Goal: Information Seeking & Learning: Learn about a topic

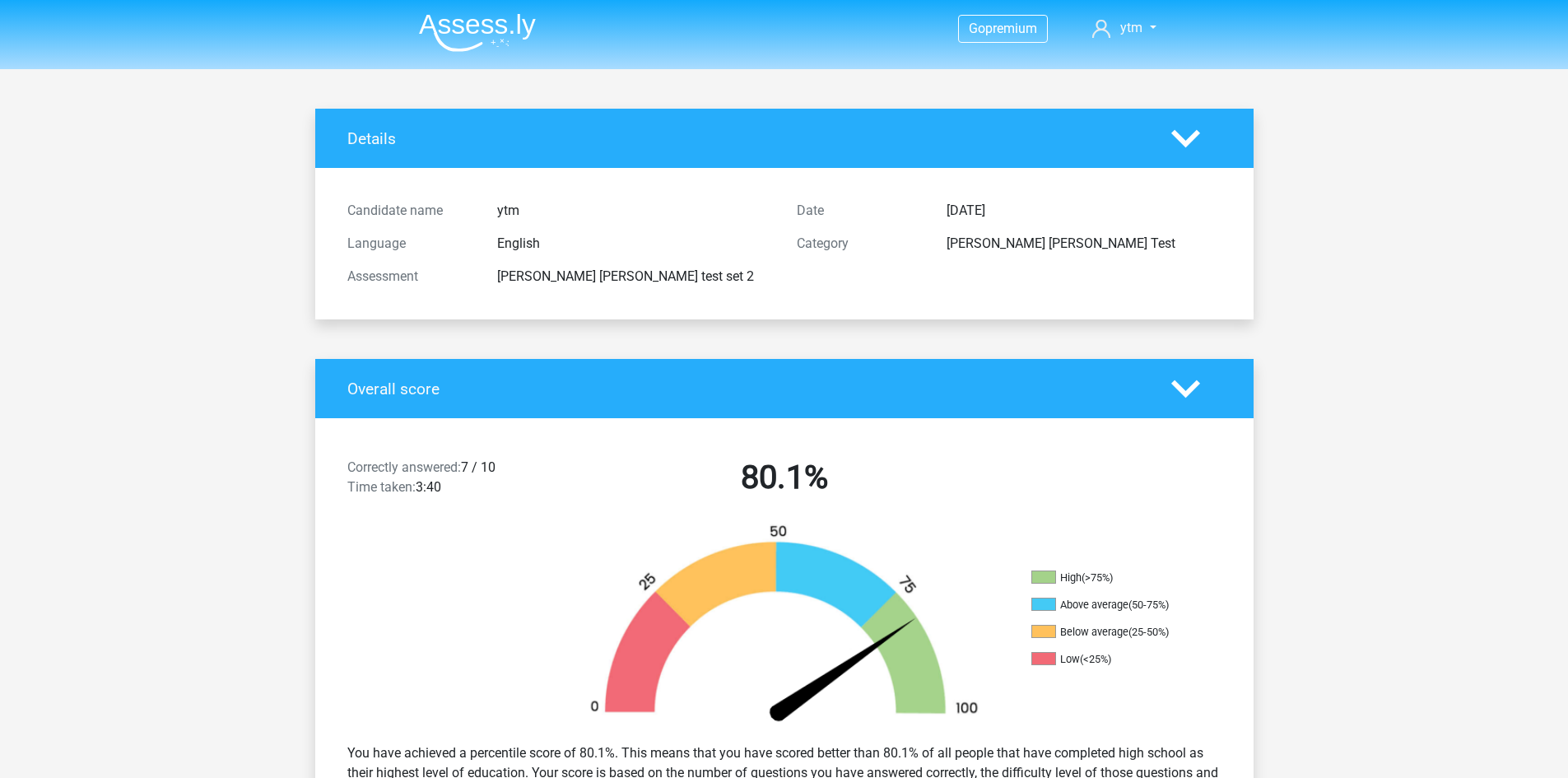
scroll to position [1235, 0]
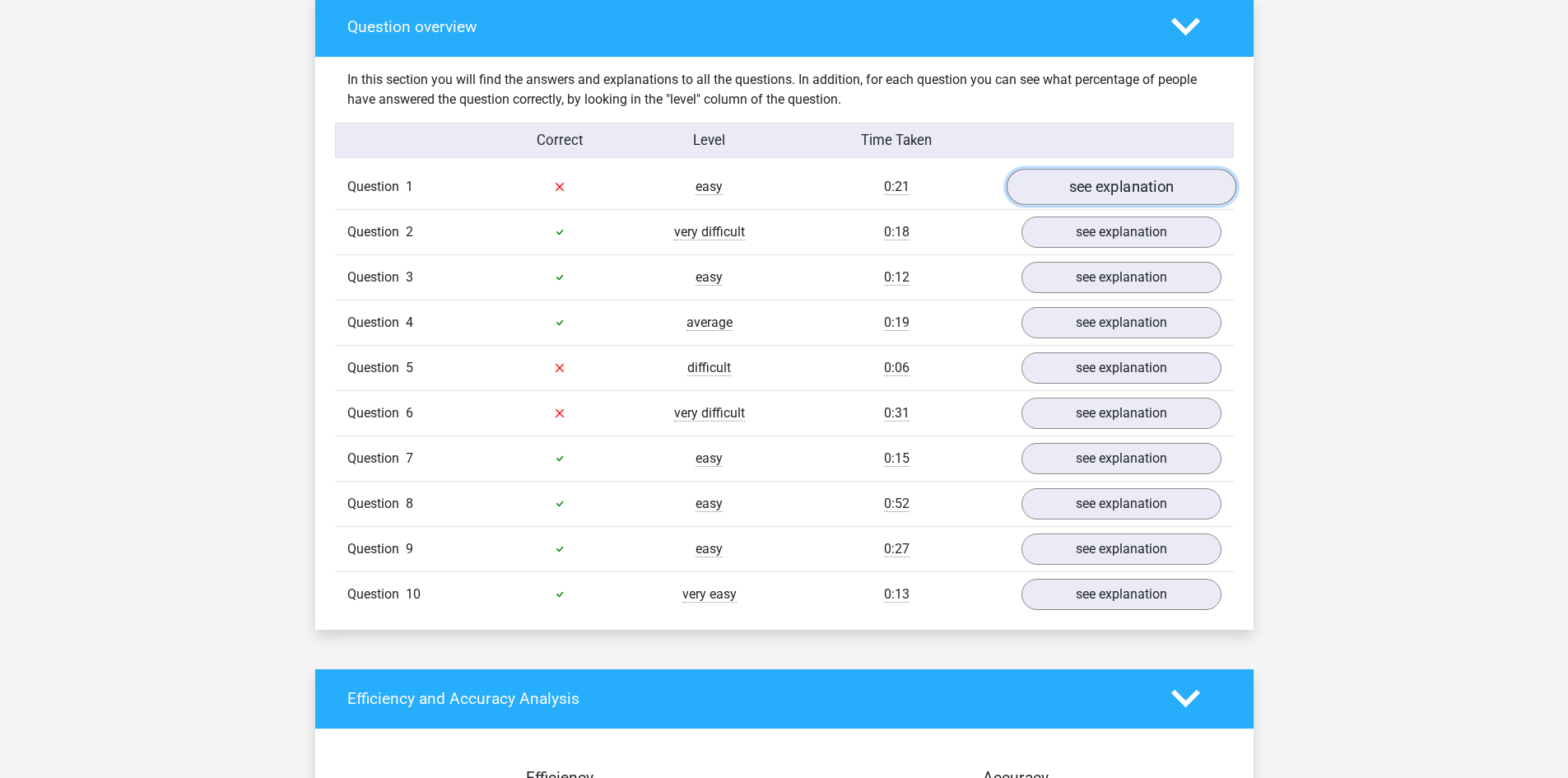
click at [1131, 183] on link "see explanation" at bounding box center [1121, 187] width 230 height 36
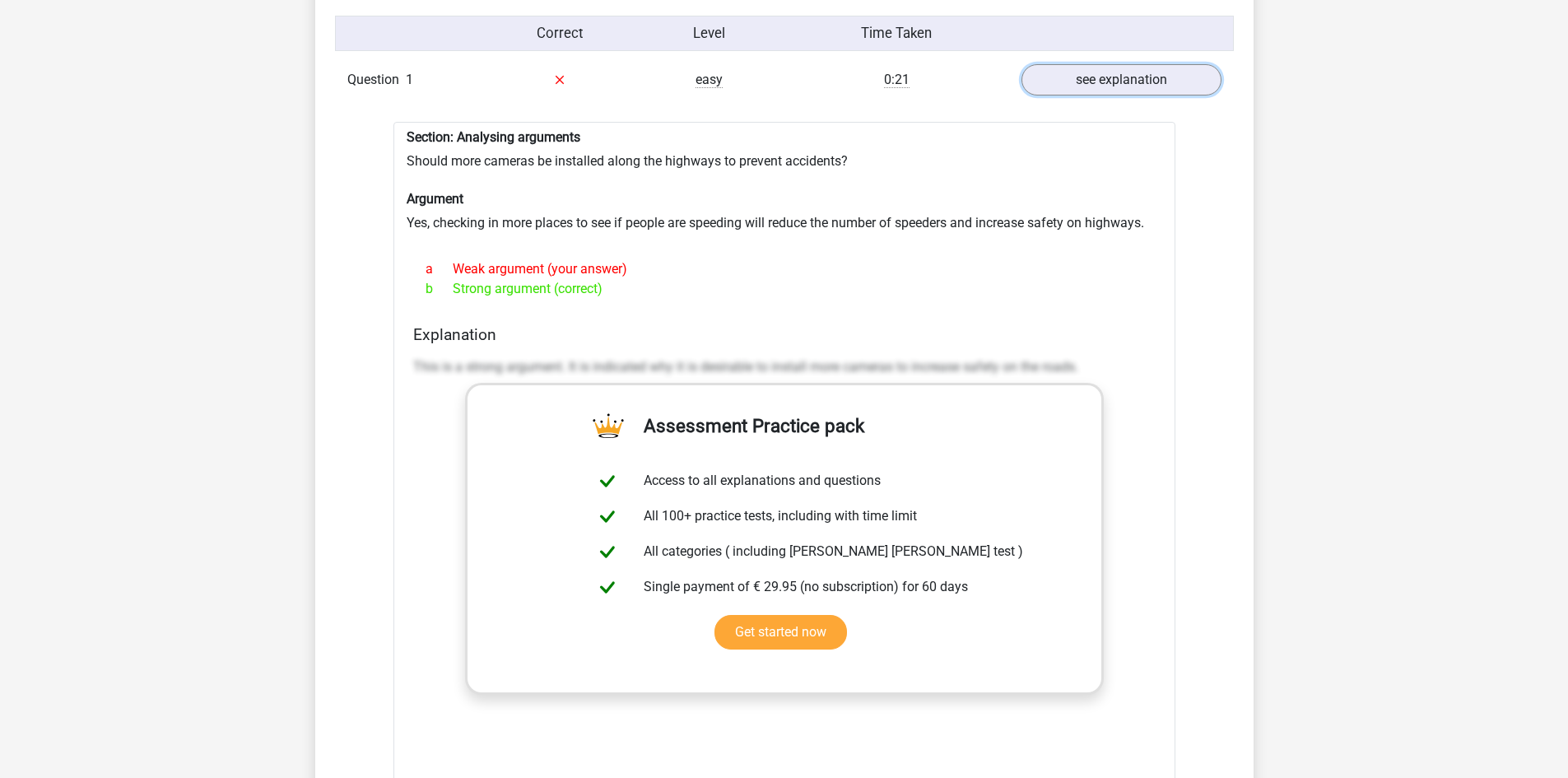
scroll to position [1728, 0]
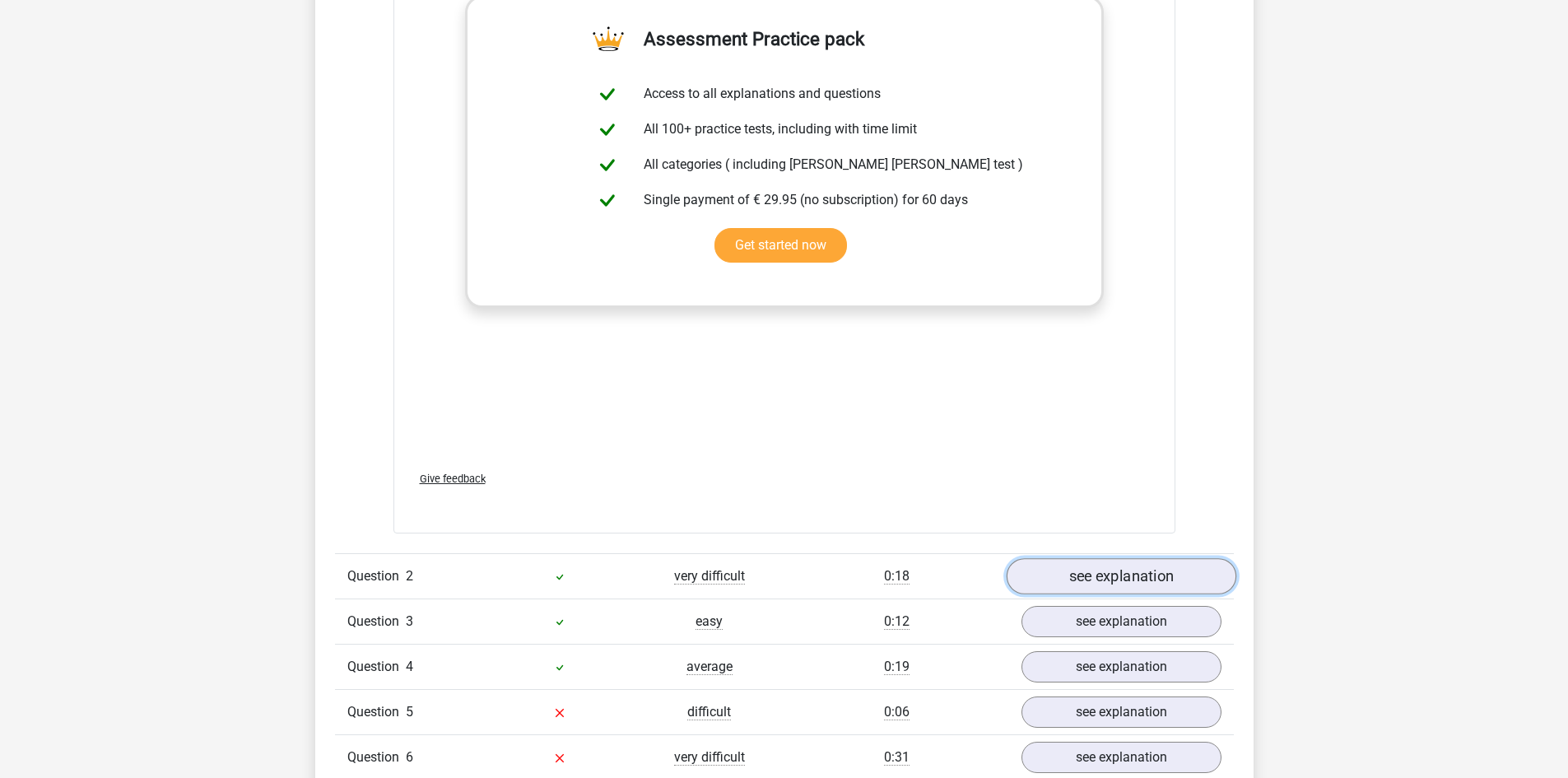
click at [1161, 563] on link "see explanation" at bounding box center [1121, 576] width 230 height 36
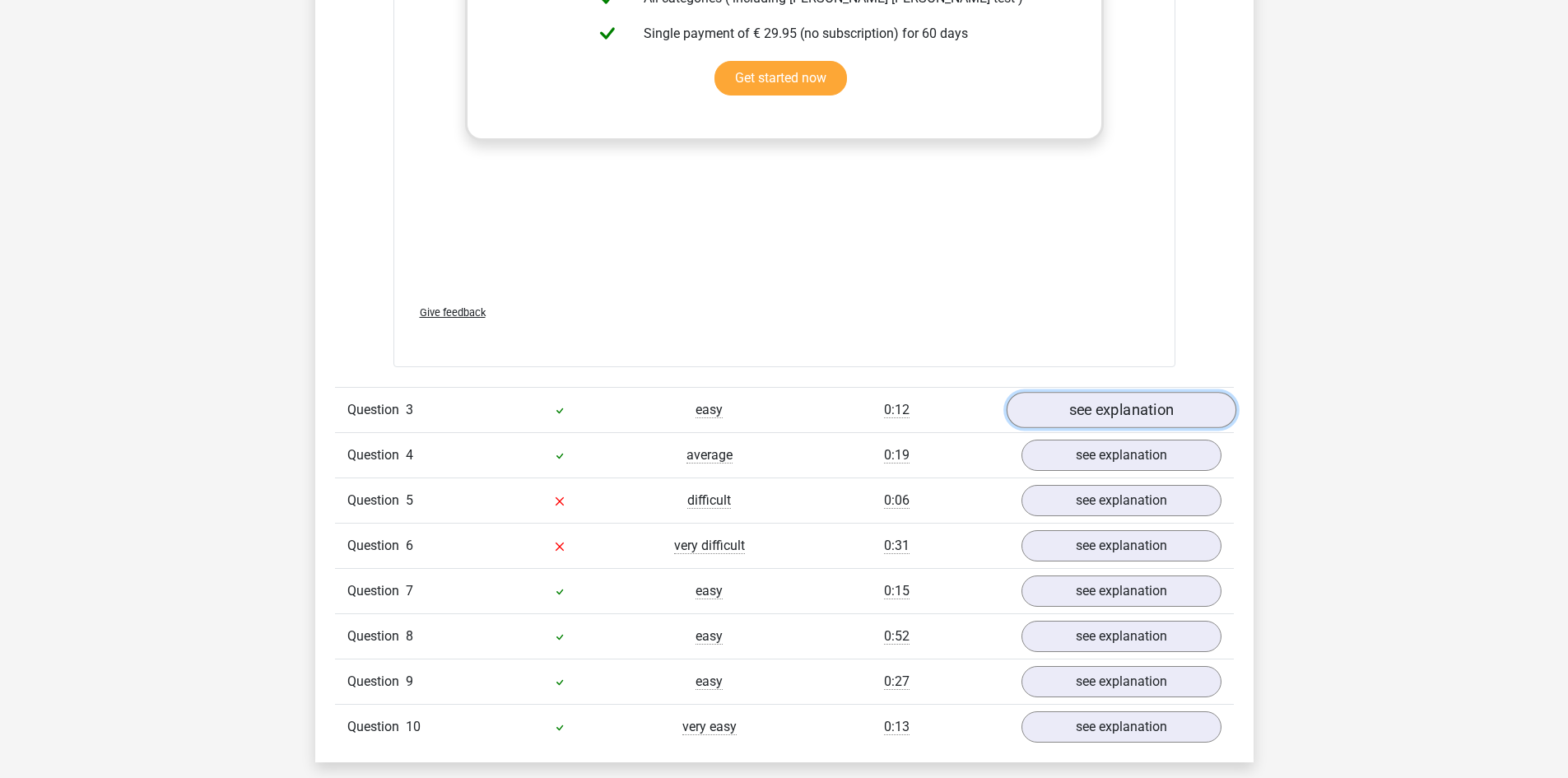
click at [1127, 394] on link "see explanation" at bounding box center [1121, 410] width 230 height 36
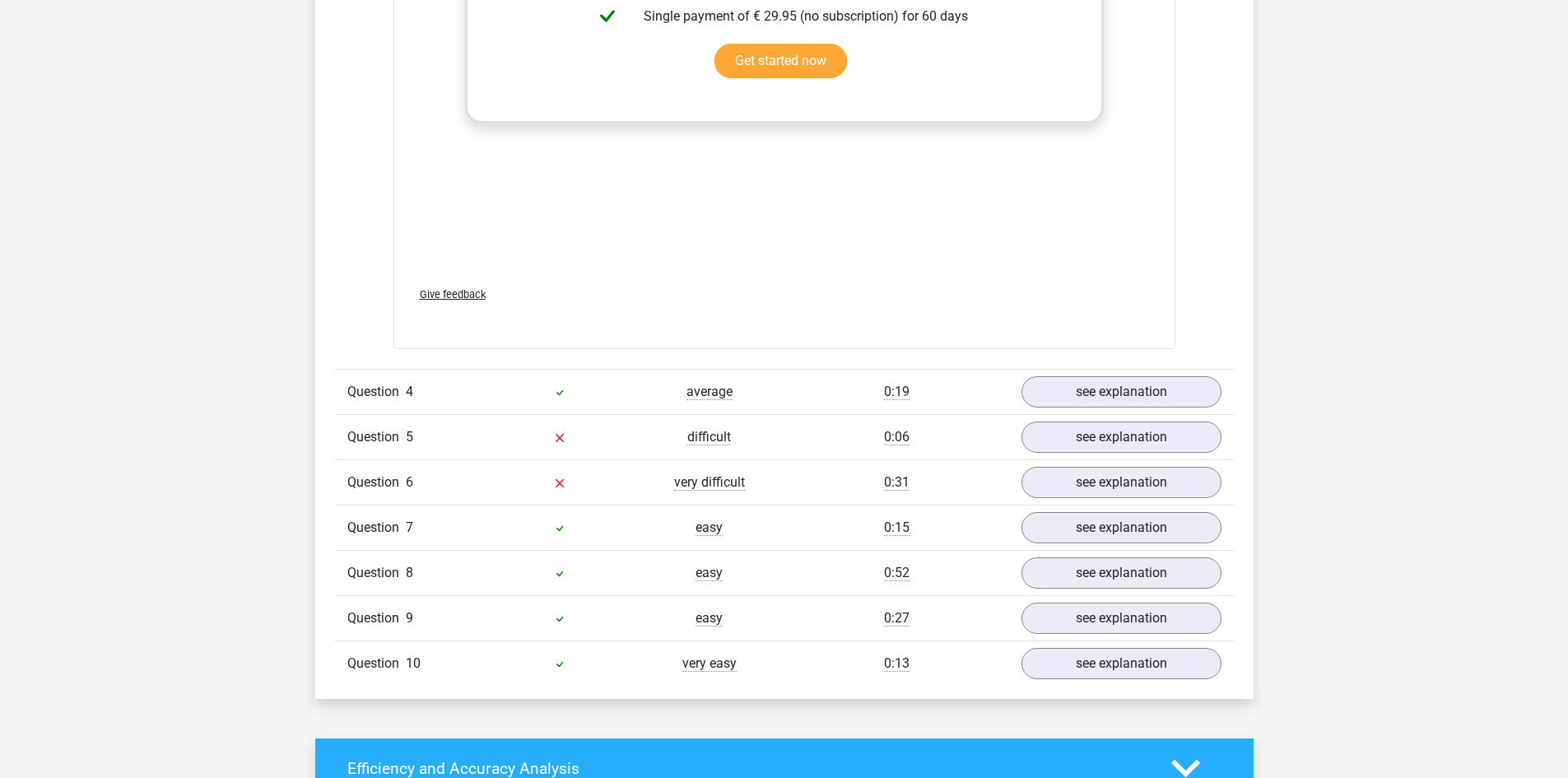
scroll to position [3786, 0]
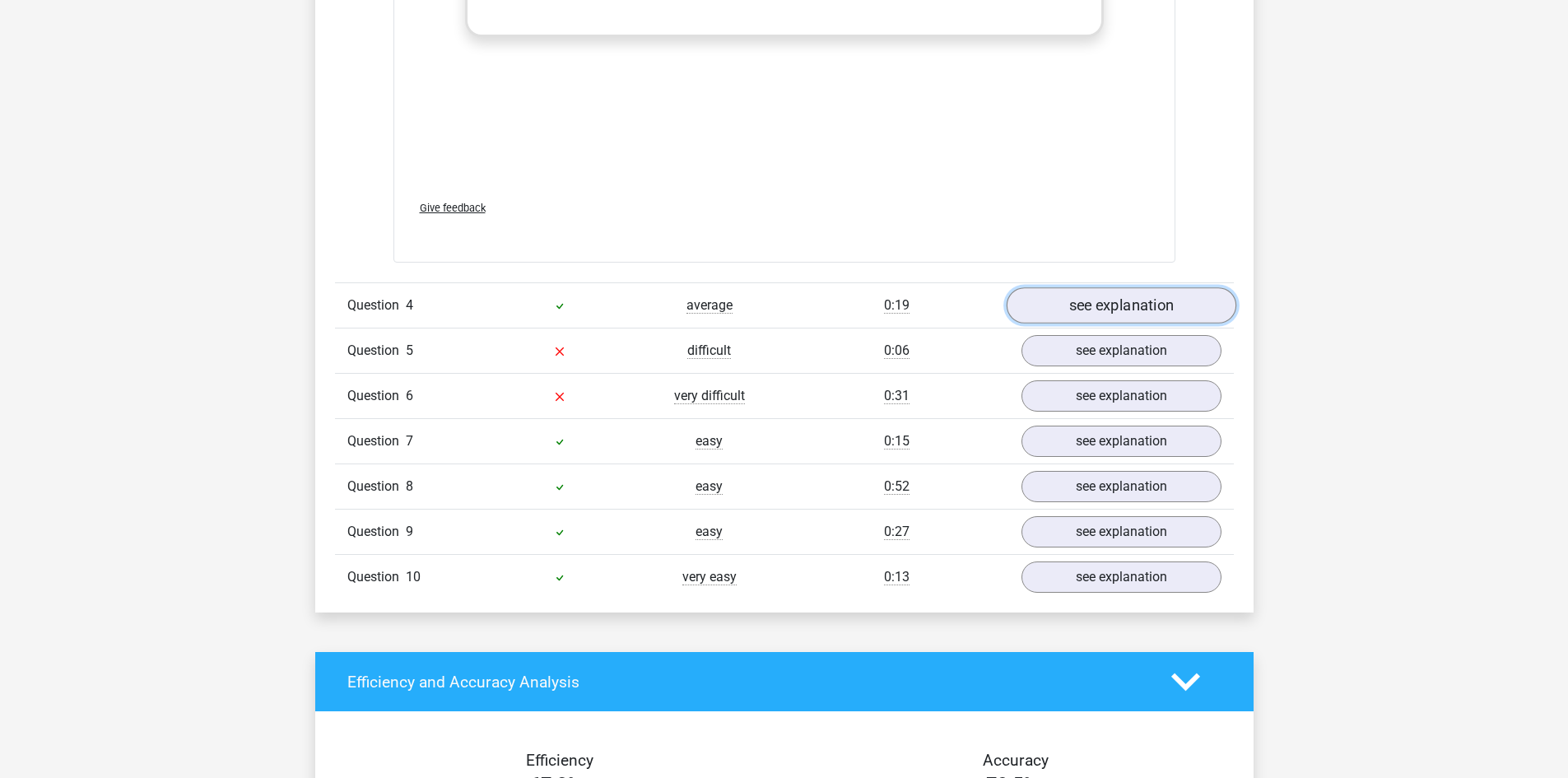
click at [1075, 306] on link "see explanation" at bounding box center [1121, 306] width 230 height 36
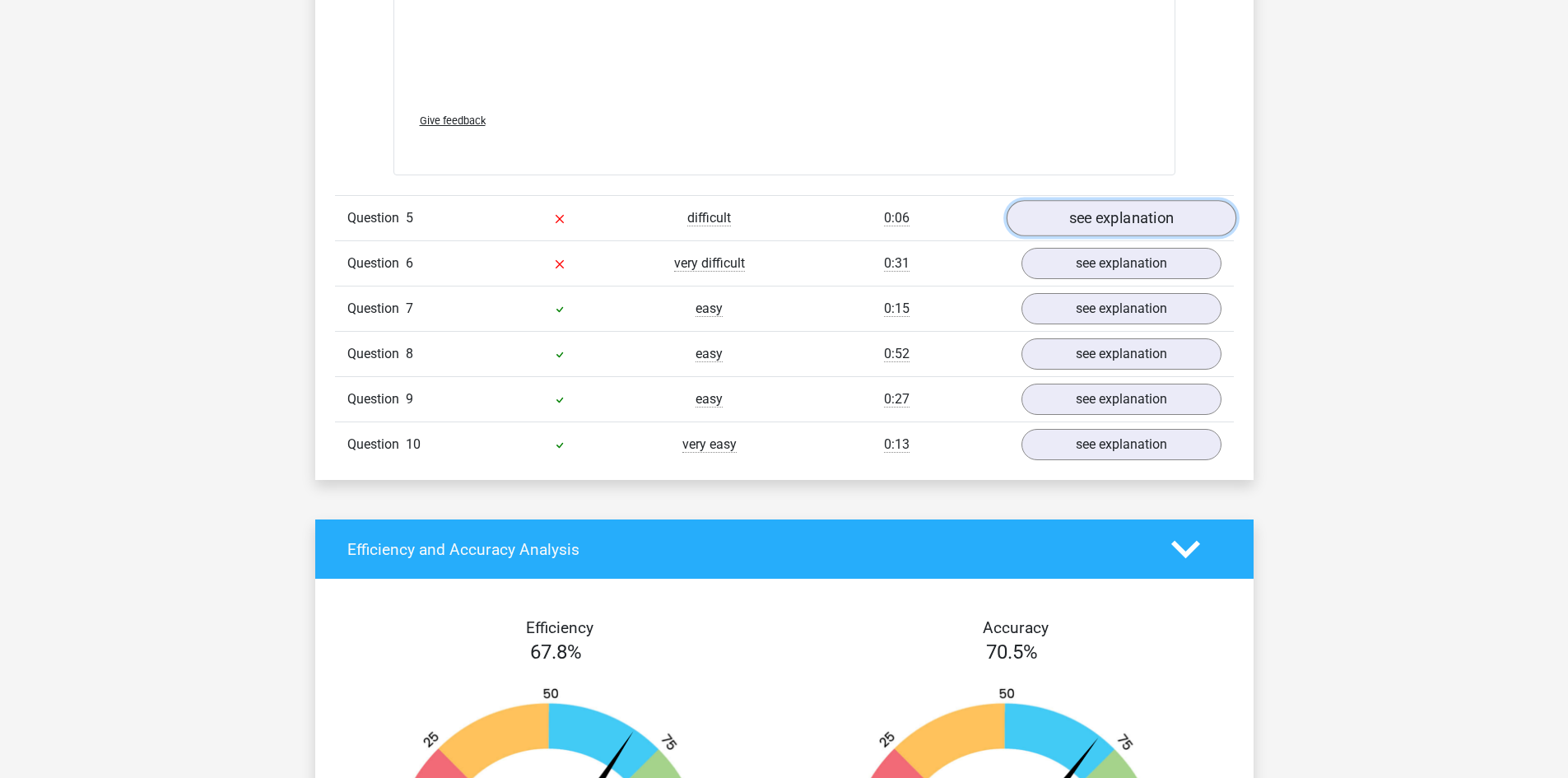
click at [1132, 209] on link "see explanation" at bounding box center [1121, 218] width 230 height 36
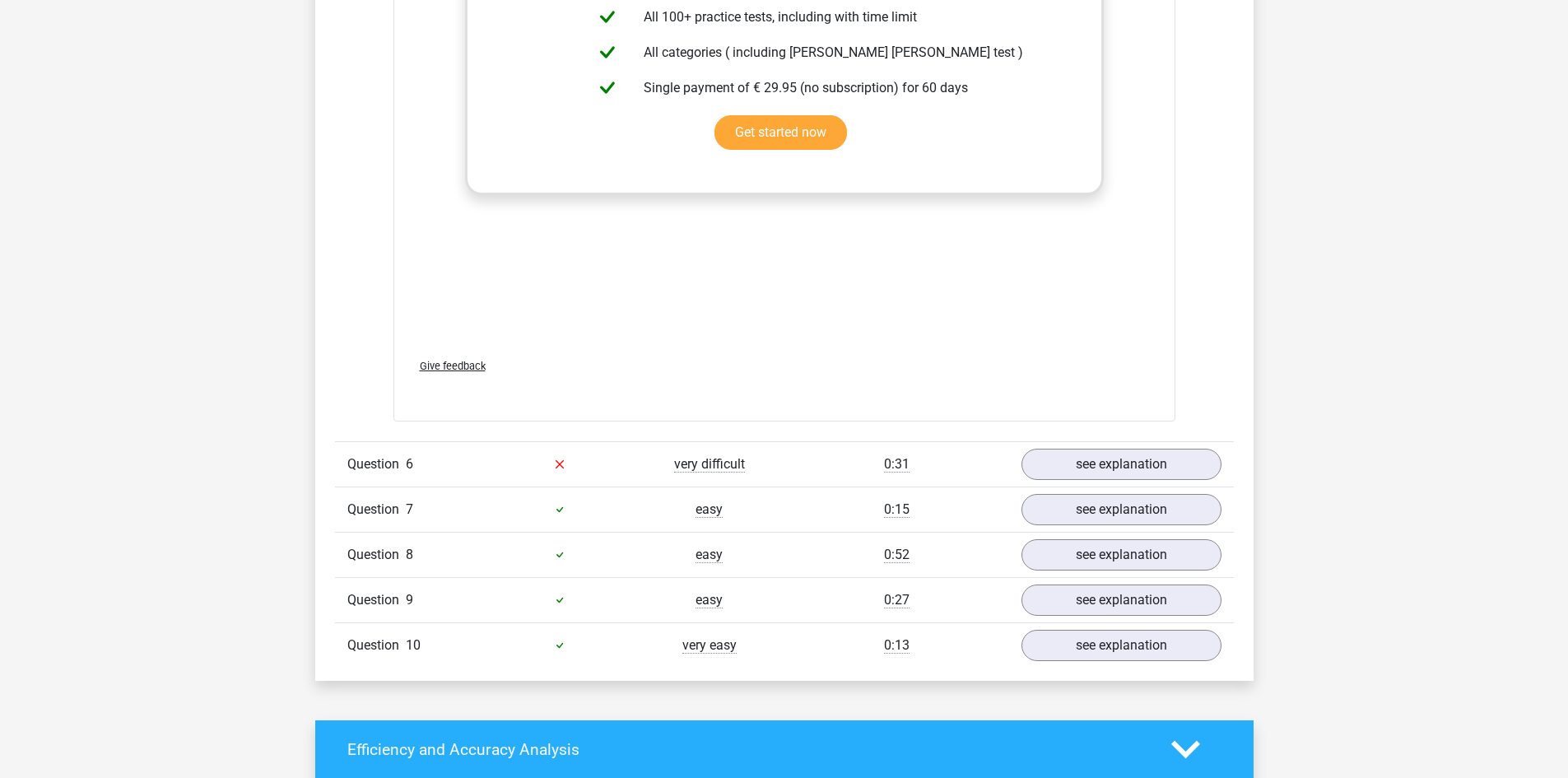
scroll to position [5679, 0]
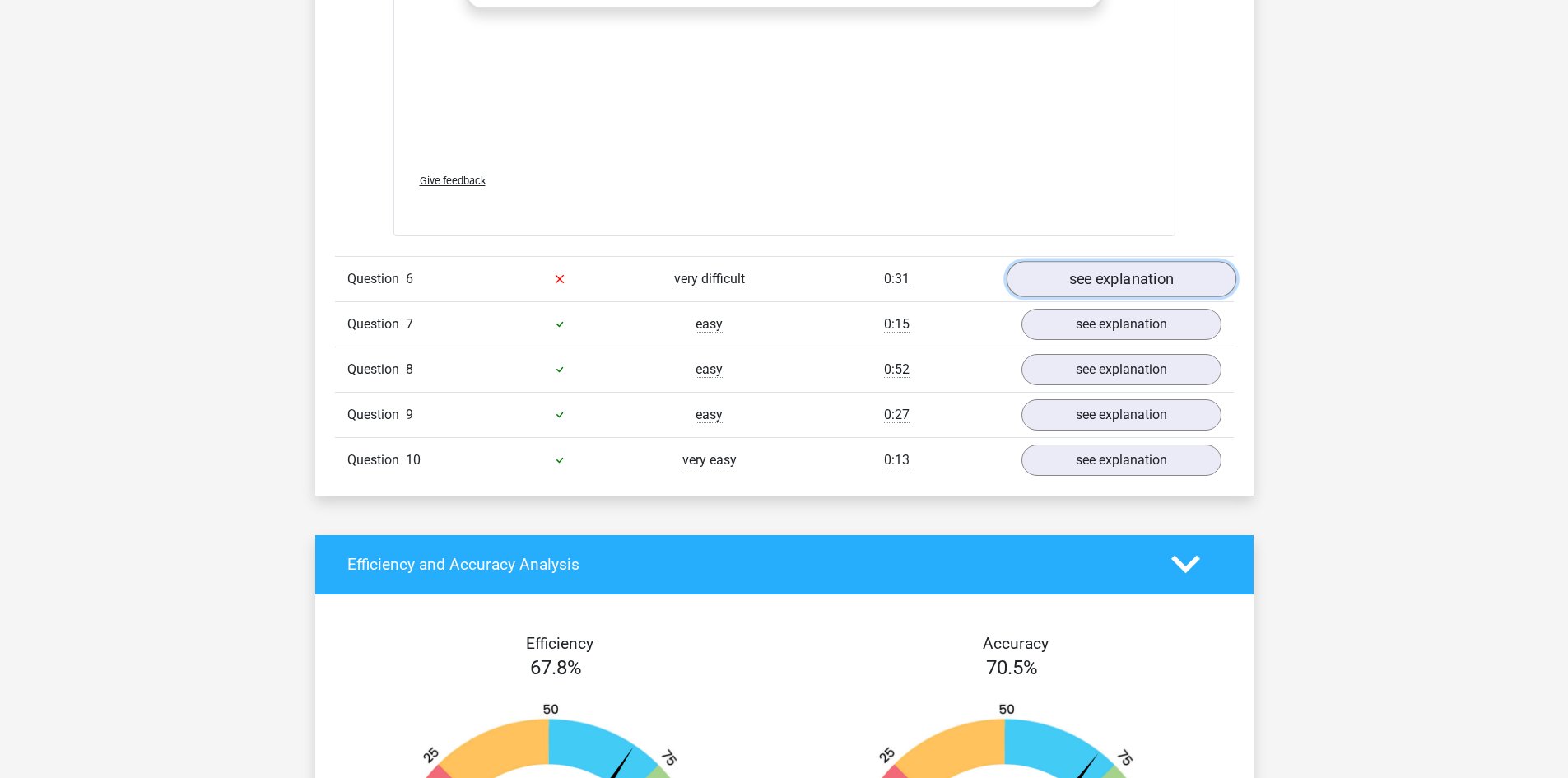
click at [1114, 276] on link "see explanation" at bounding box center [1121, 279] width 230 height 36
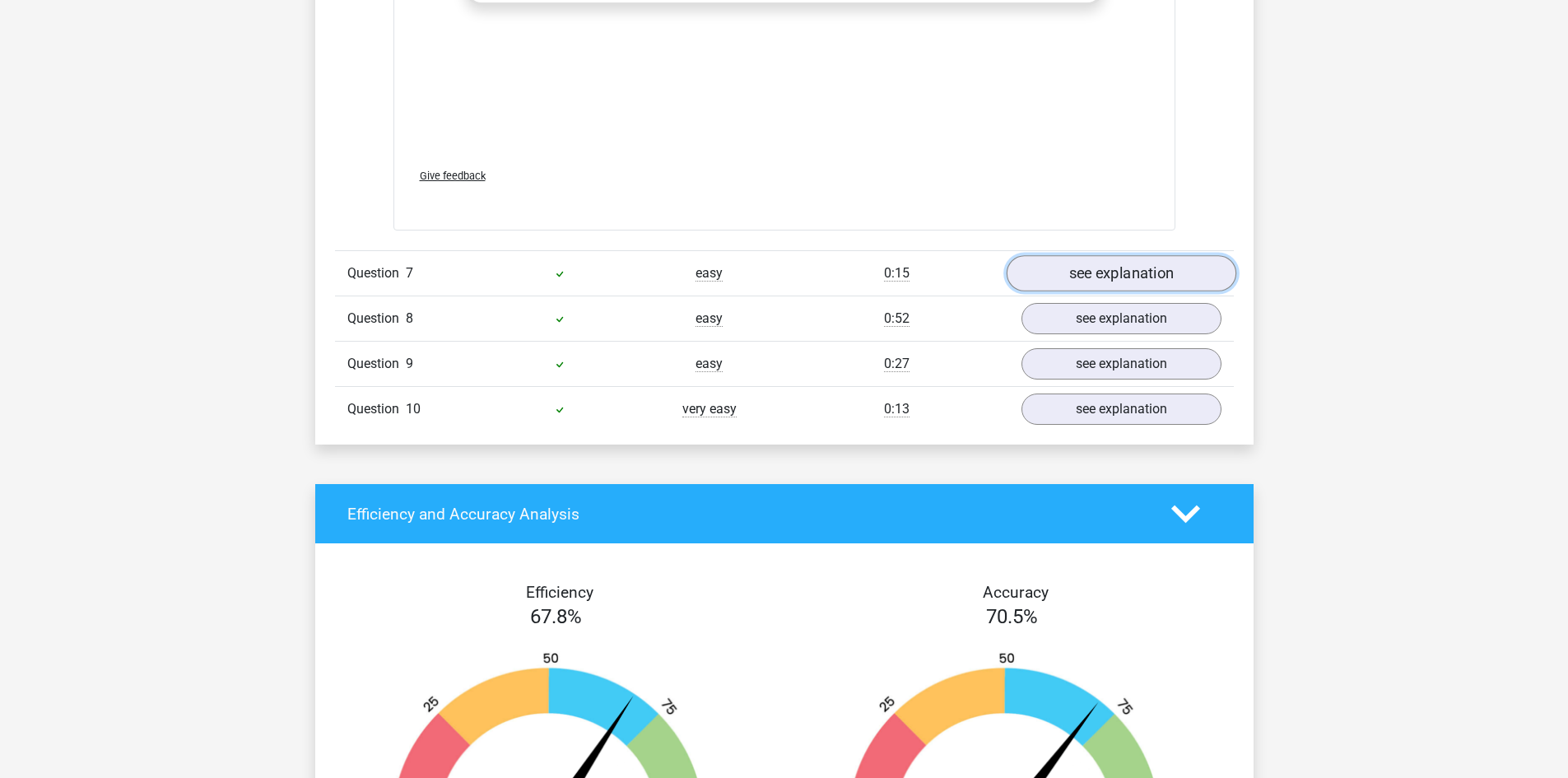
click at [1093, 258] on link "see explanation" at bounding box center [1121, 273] width 230 height 36
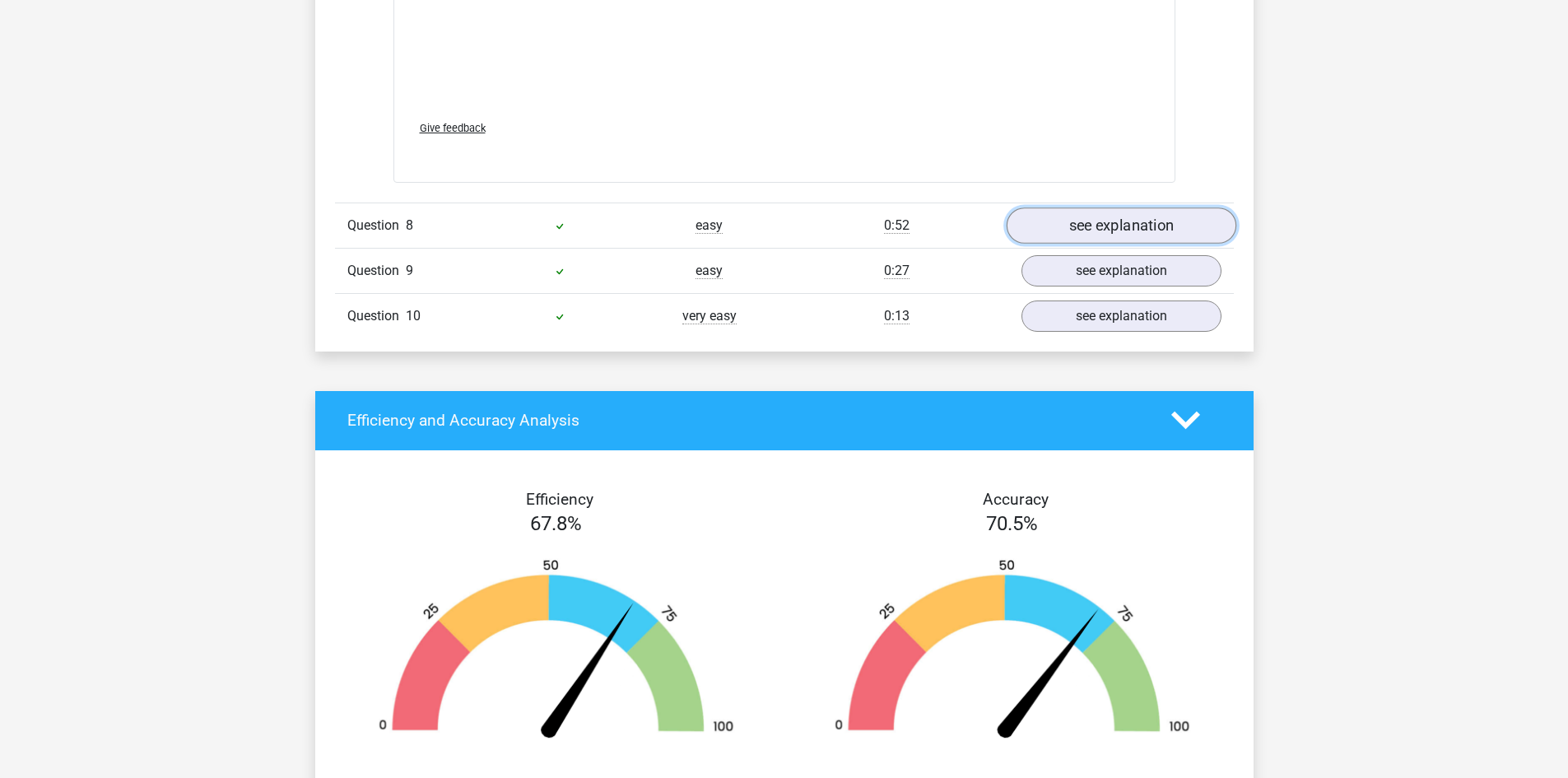
click at [1113, 218] on link "see explanation" at bounding box center [1121, 226] width 230 height 36
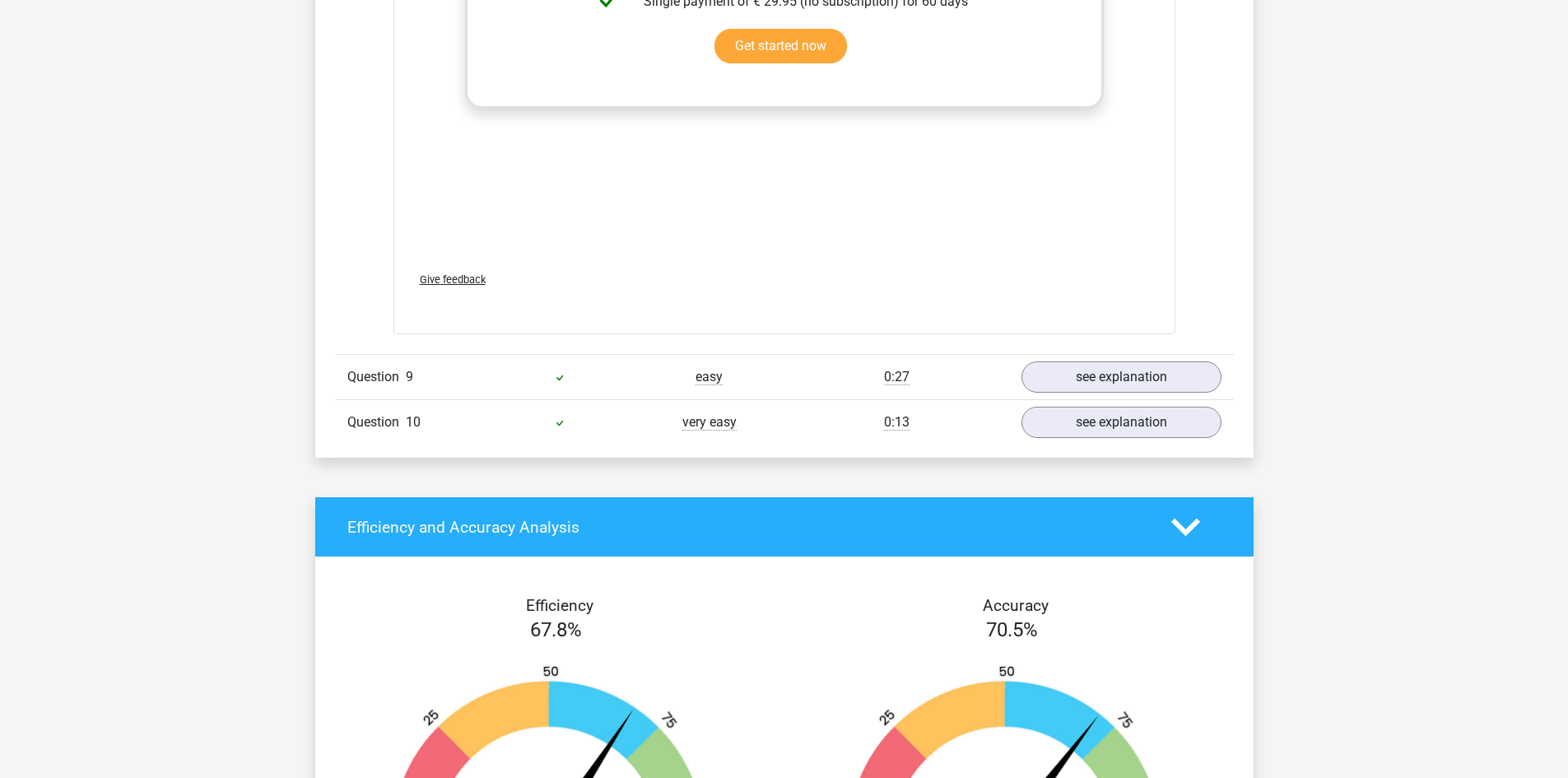
scroll to position [8807, 0]
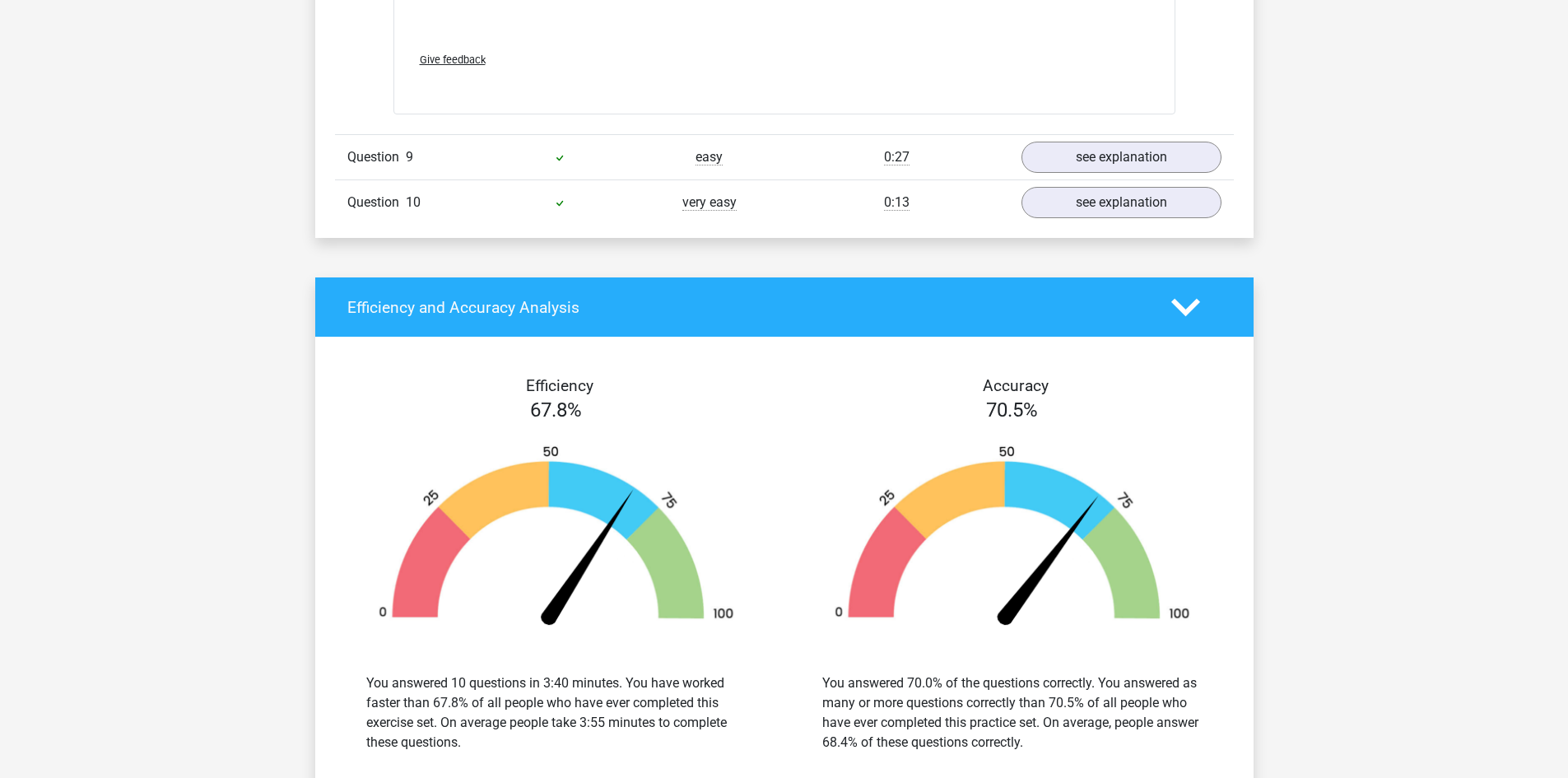
click at [1095, 164] on div "Question 9 easy 0:27 see explanation" at bounding box center [785, 157] width 899 height 46
click at [1094, 140] on link "see explanation" at bounding box center [1121, 158] width 230 height 36
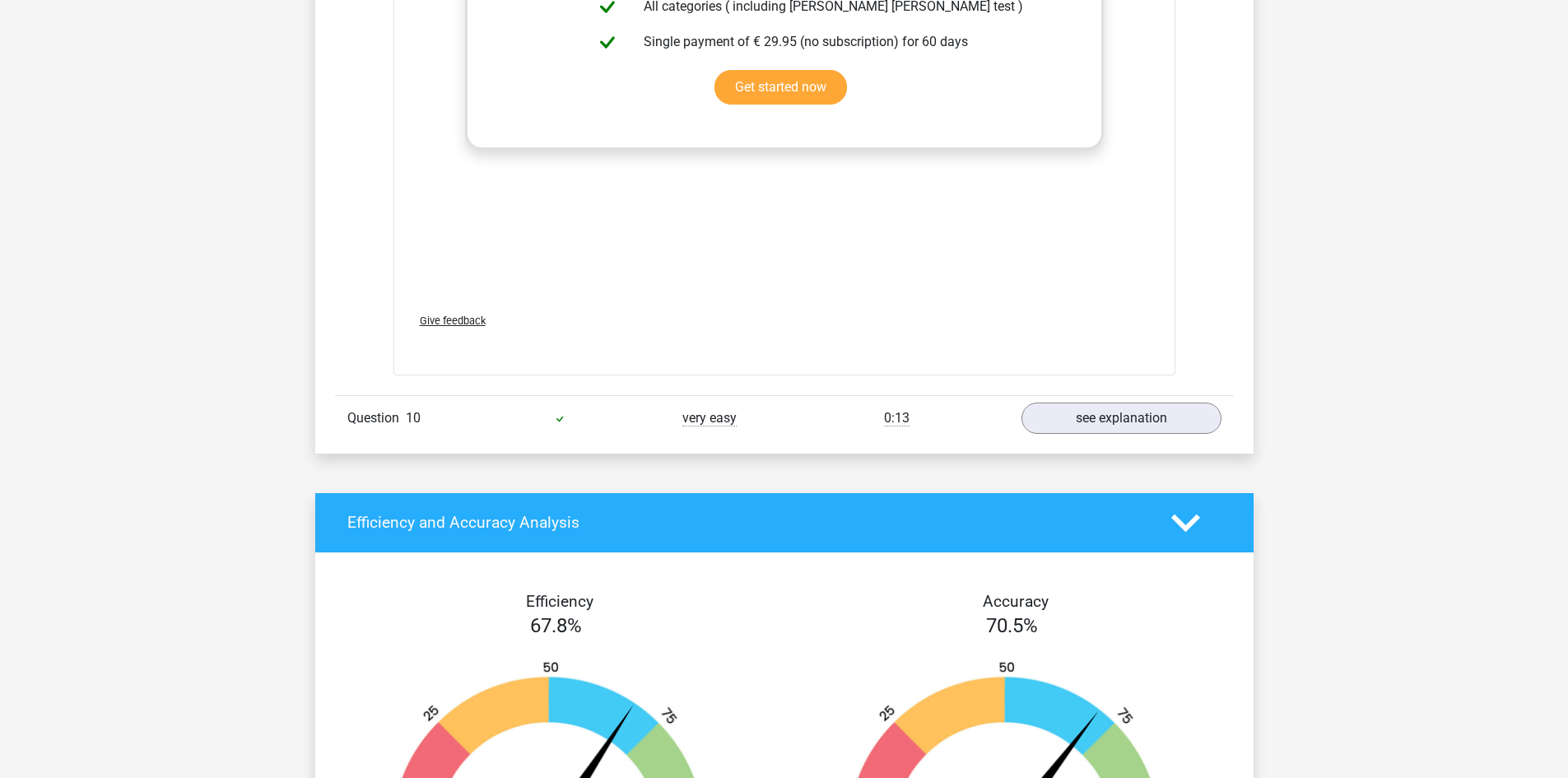
scroll to position [9548, 0]
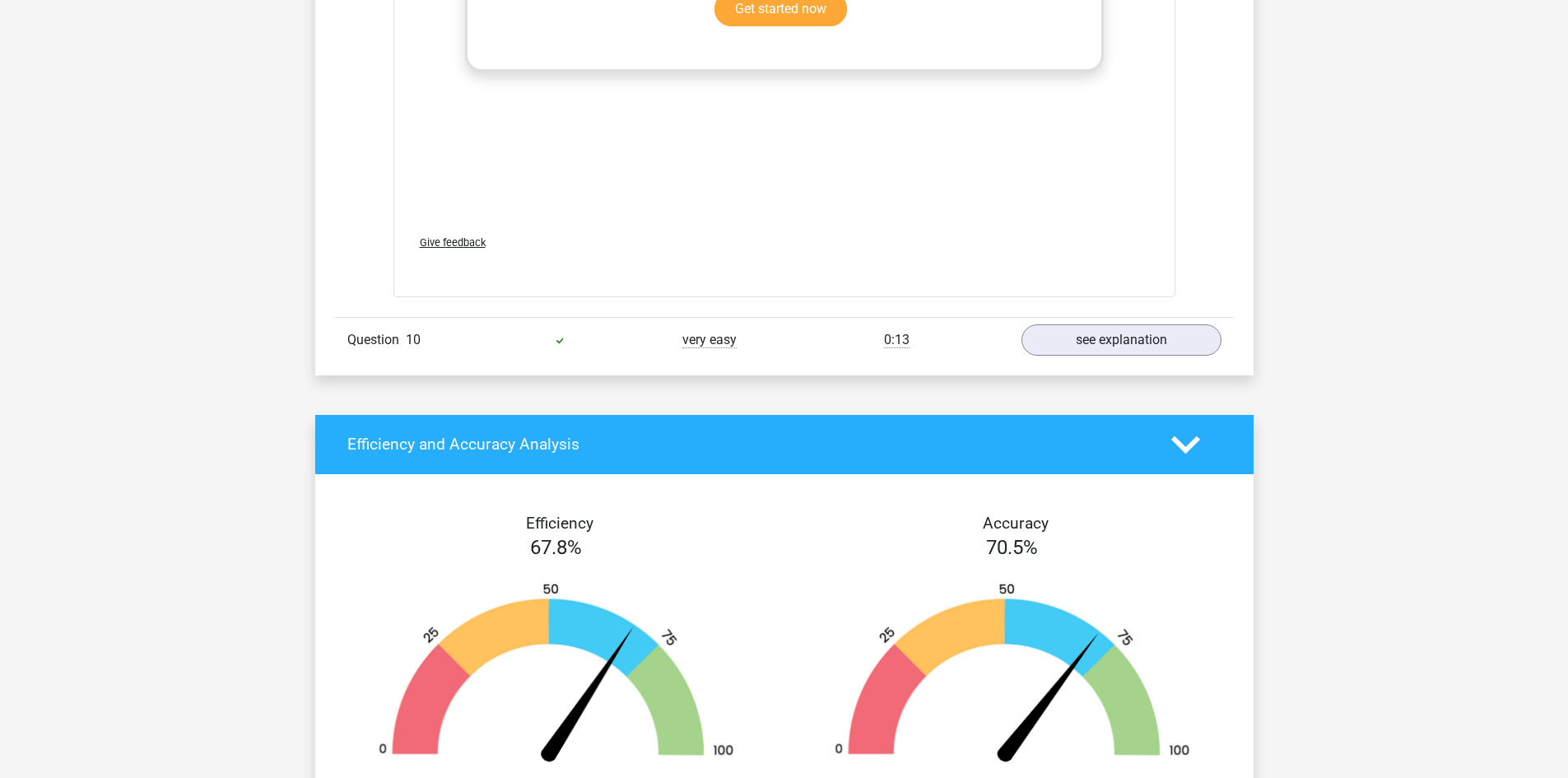
click at [1149, 324] on link "see explanation" at bounding box center [1121, 340] width 230 height 36
